Goal: Task Accomplishment & Management: Manage account settings

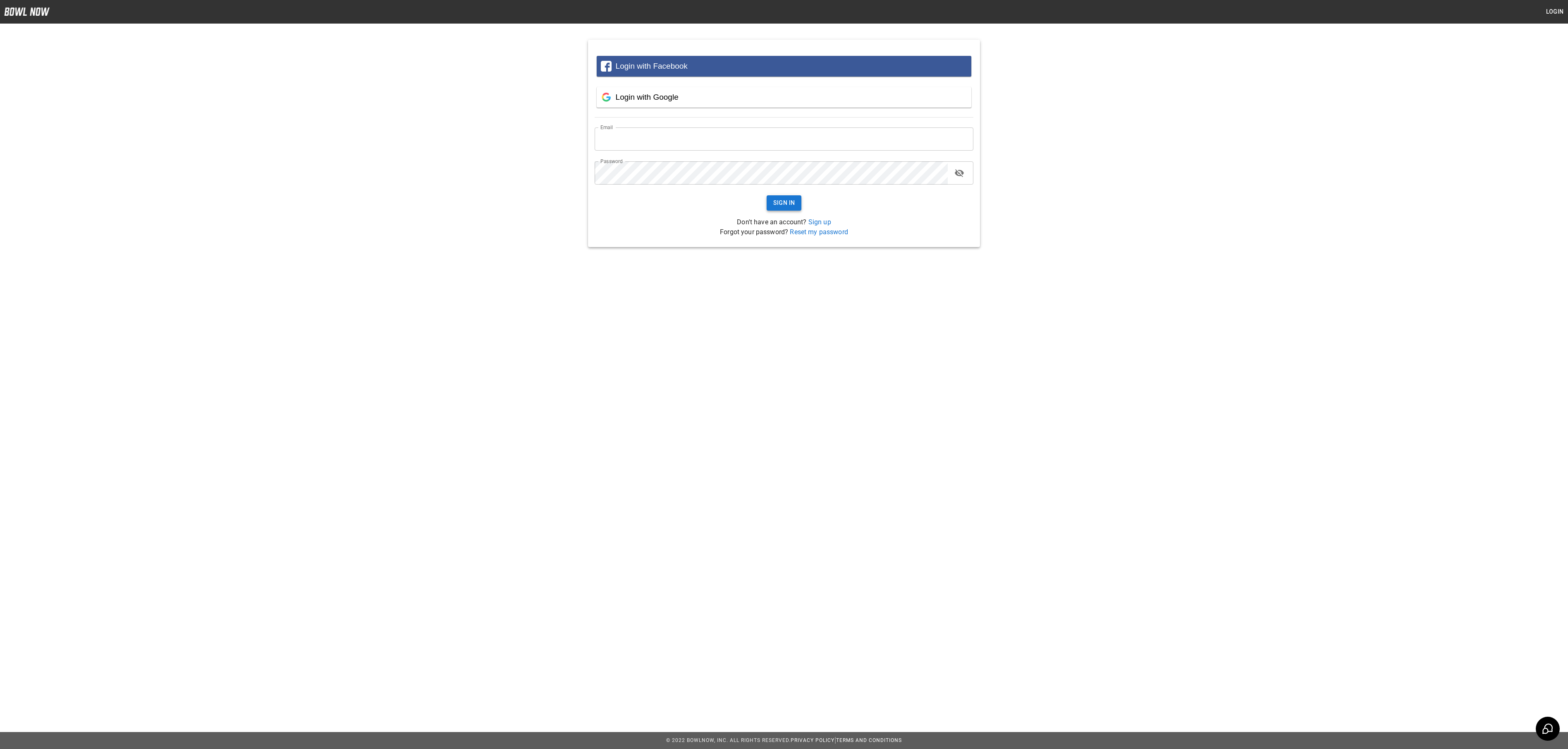
type input "**********"
click at [786, 200] on button "Sign In" at bounding box center [784, 203] width 35 height 15
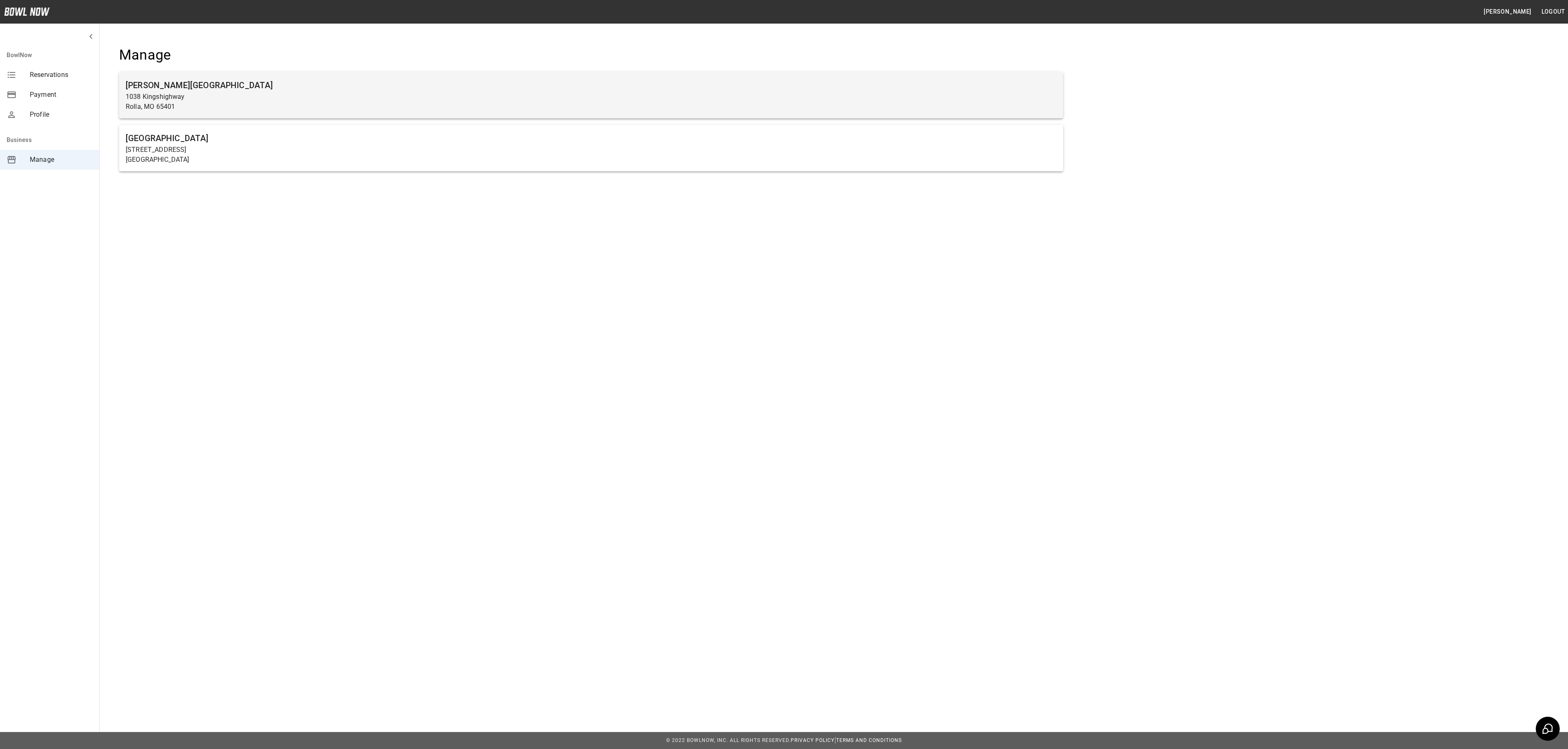
click at [653, 100] on p "1038 Kingshighway" at bounding box center [591, 97] width 931 height 10
